Goal: Use online tool/utility: Utilize a website feature to perform a specific function

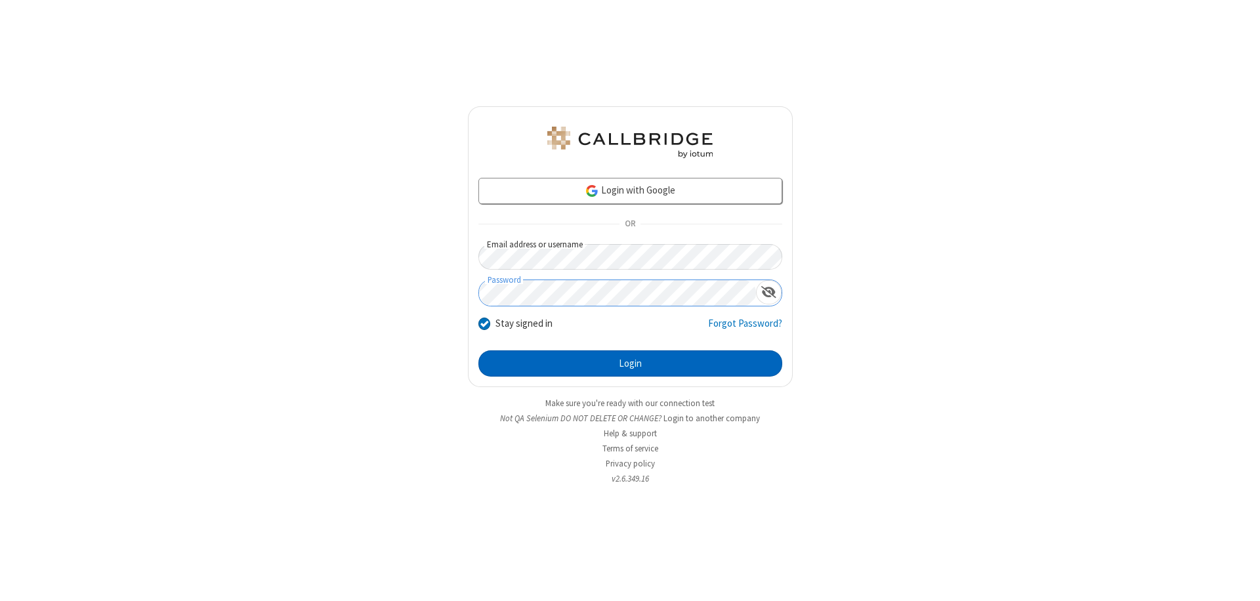
click at [630, 364] on button "Login" at bounding box center [630, 363] width 304 height 26
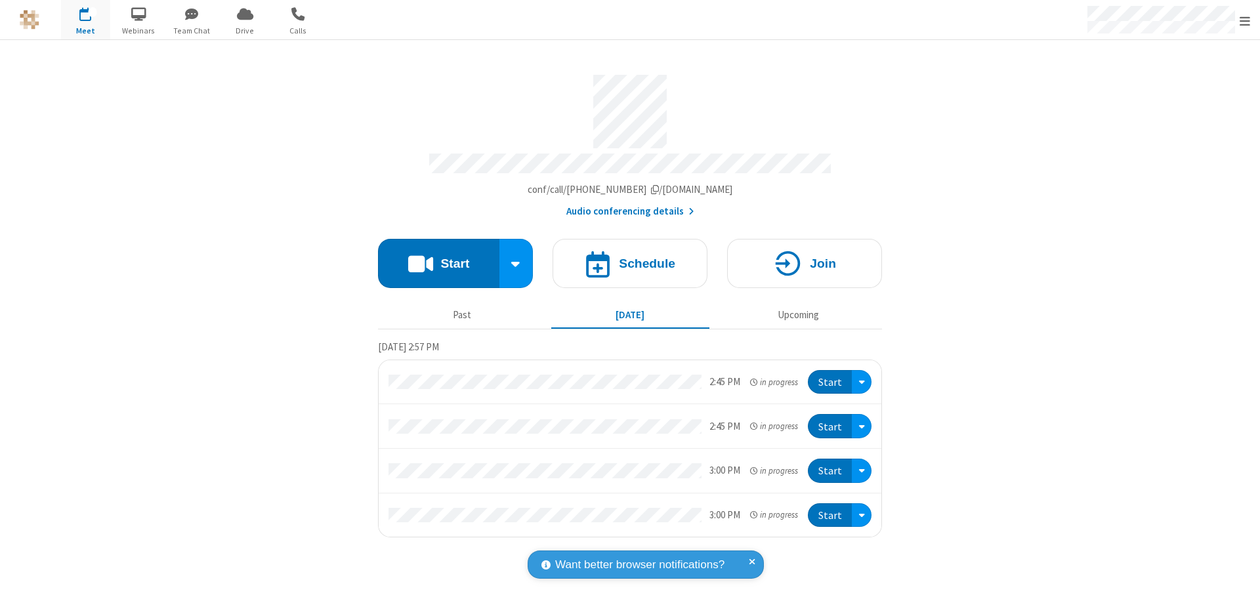
click at [438, 257] on button "Start" at bounding box center [438, 263] width 121 height 49
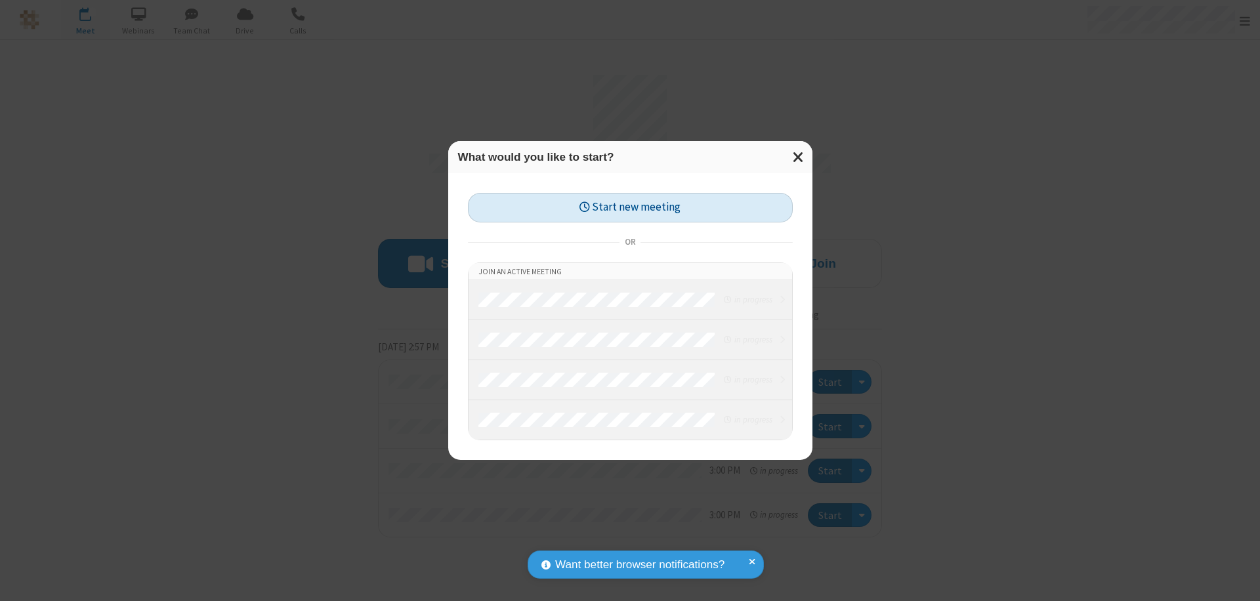
click at [630, 207] on button "Start new meeting" at bounding box center [630, 208] width 325 height 30
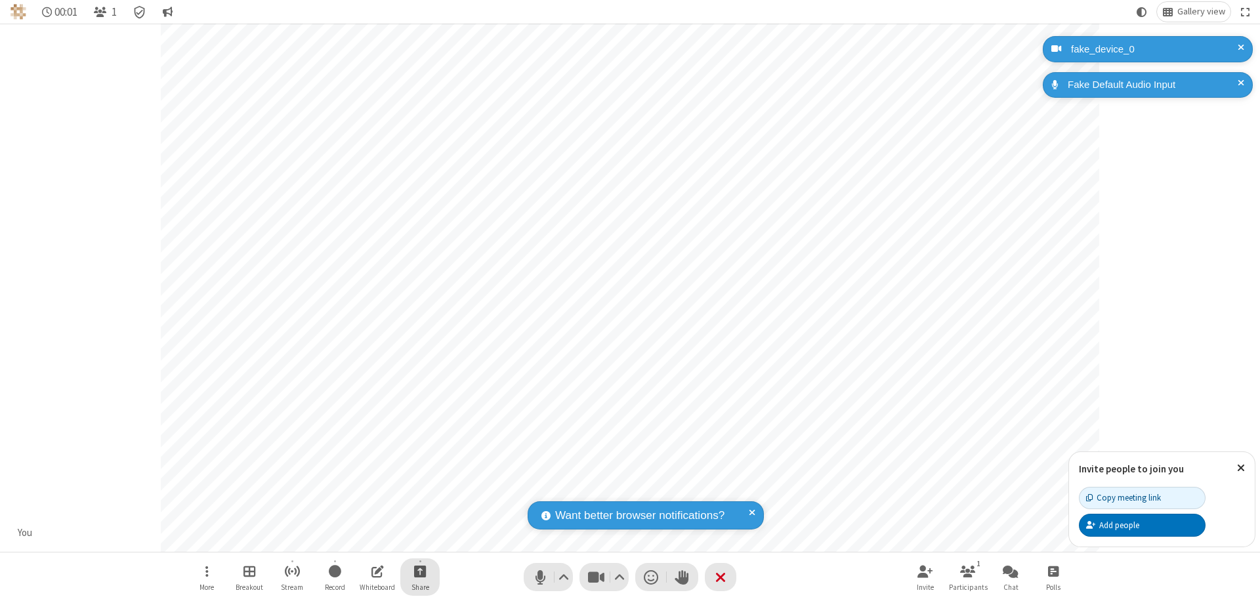
click at [420, 571] on span "Start sharing" at bounding box center [420, 571] width 12 height 16
click at [419, 491] on span "Share additional camera" at bounding box center [427, 493] width 97 height 11
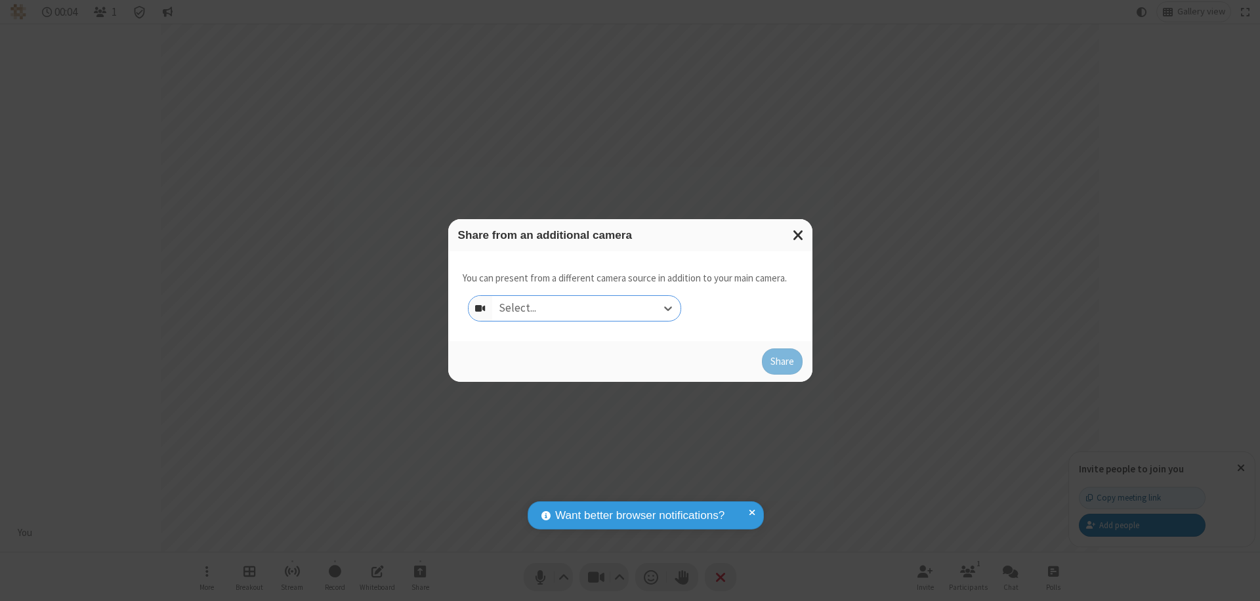
click at [586, 308] on div "Select..." at bounding box center [586, 308] width 188 height 25
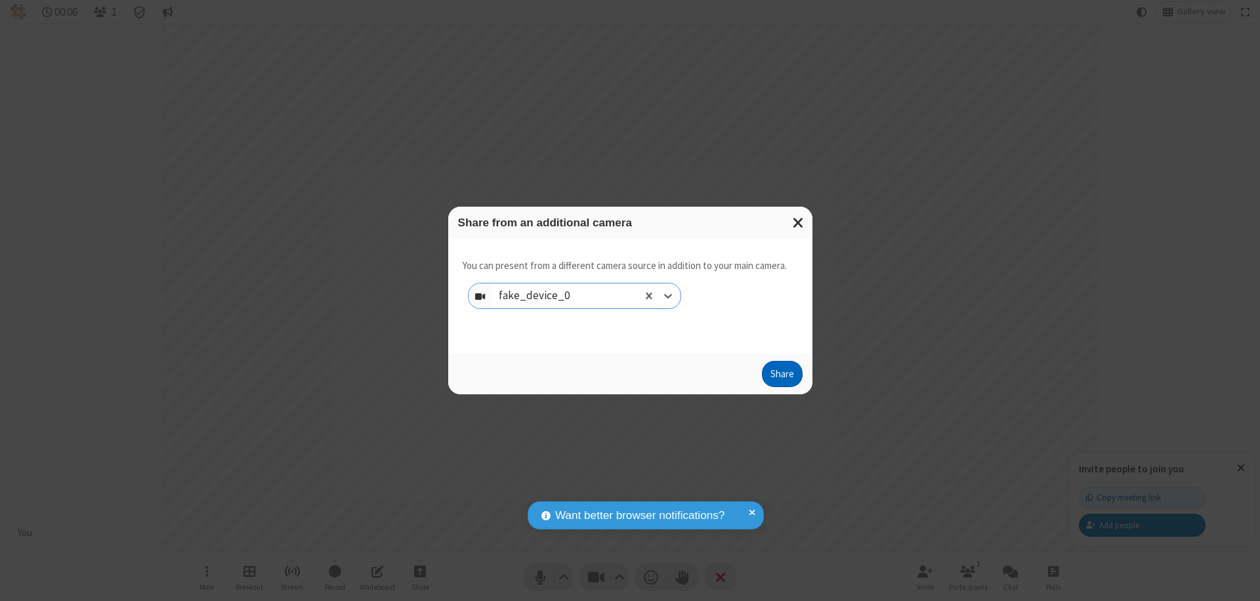
click at [781, 377] on button "Share" at bounding box center [782, 374] width 41 height 26
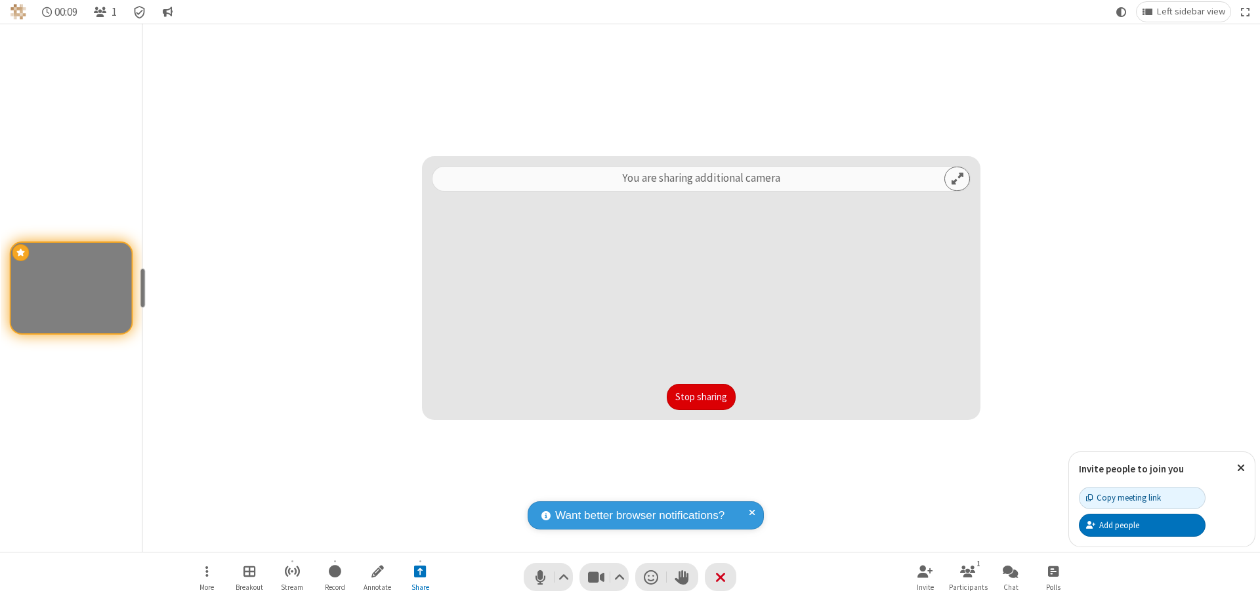
click at [701, 397] on button "Stop sharing" at bounding box center [701, 397] width 69 height 26
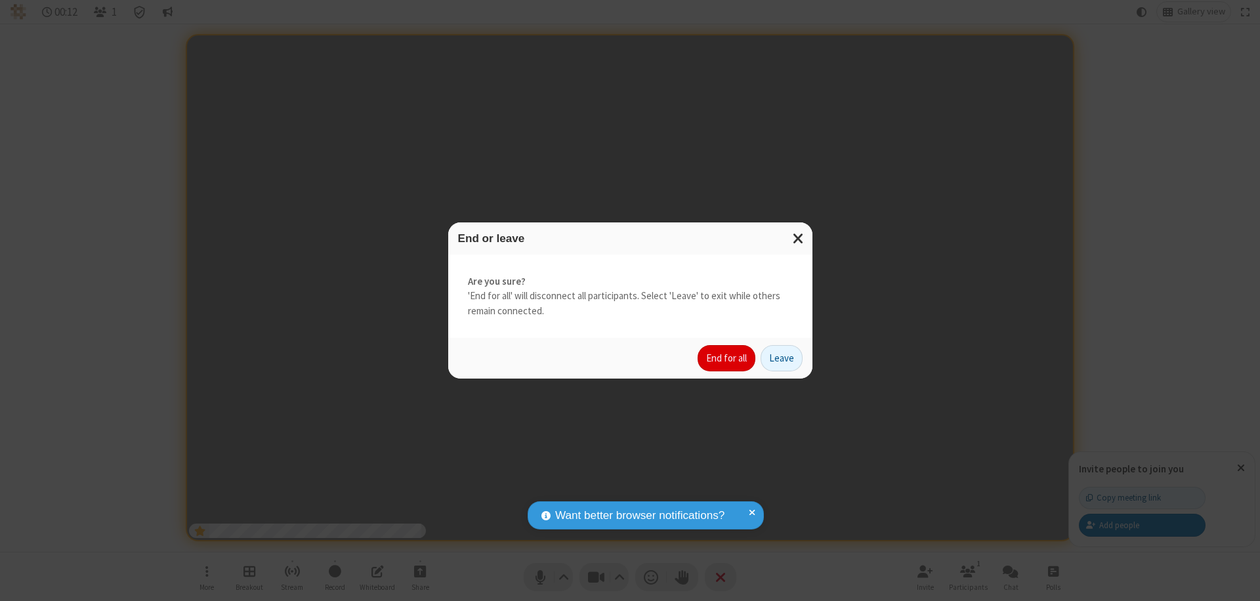
click at [727, 358] on button "End for all" at bounding box center [726, 358] width 58 height 26
